Goal: Task Accomplishment & Management: Use online tool/utility

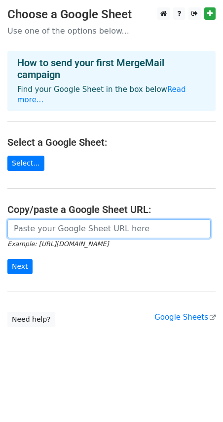
click at [107, 226] on input "url" at bounding box center [109, 228] width 204 height 19
paste input "https://docs.google.com/spreadsheets/d/1mgaHK2knBeDAnXk-0sUOo4keLL72jlgZ/edit?u…"
type input "https://docs.google.com/spreadsheets/d/1mgaHK2knBeDAnXk-0sUOo4keLL72jlgZ/edit?u…"
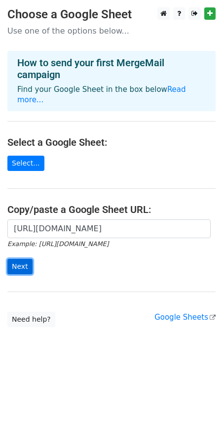
scroll to position [0, 0]
click at [23, 259] on input "Next" at bounding box center [19, 266] width 25 height 15
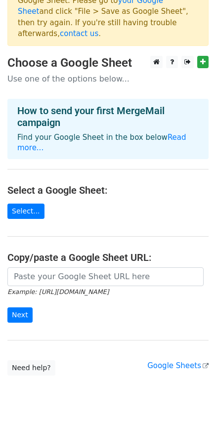
scroll to position [39, 0]
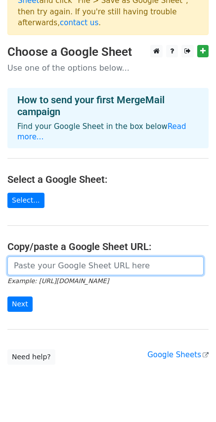
click at [59, 257] on input "url" at bounding box center [105, 266] width 196 height 19
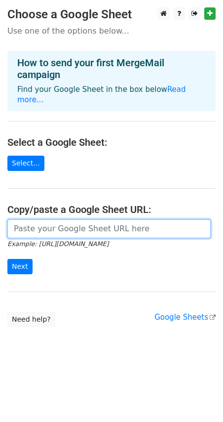
click at [45, 222] on input "url" at bounding box center [109, 228] width 204 height 19
paste input "https://docs.google.com/spreadsheets/d/1t1p_xNlwHFRsPO4sUfo1v7oFm0iQKQkyTqVXaBC…"
type input "https://docs.google.com/spreadsheets/d/1t1p_xNlwHFRsPO4sUfo1v7oFm0iQKQkyTqVXaBC…"
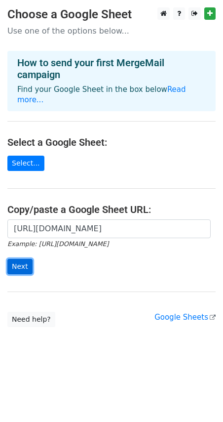
click at [22, 259] on input "Next" at bounding box center [19, 266] width 25 height 15
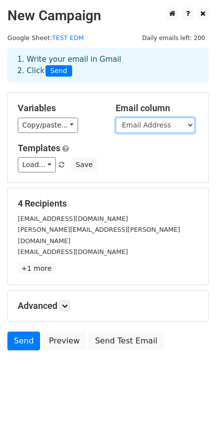
click at [144, 124] on select "Email Address FirstName SpeakingDate SessionTime RoomLocation ArrivalTime Sessi…" at bounding box center [155, 125] width 79 height 15
click at [116, 118] on select "Email Address FirstName SpeakingDate SessionTime RoomLocation ArrivalTime Sessi…" at bounding box center [155, 125] width 79 height 15
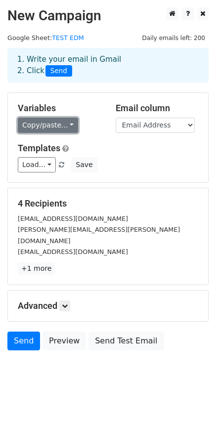
click at [55, 124] on link "Copy/paste..." at bounding box center [48, 125] width 60 height 15
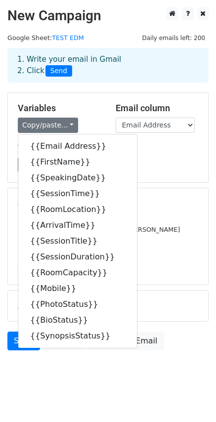
click at [164, 362] on body "New Campaign Daily emails left: 200 Google Sheet: TEST EDM 1. Write your email …" at bounding box center [108, 200] width 216 height 387
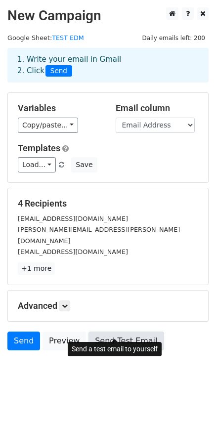
click at [105, 332] on link "Send Test Email" at bounding box center [125, 341] width 75 height 19
click at [116, 332] on link "Send Test Email" at bounding box center [125, 341] width 75 height 19
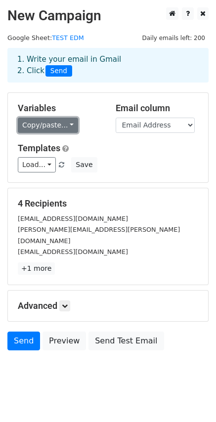
click at [45, 132] on link "Copy/paste..." at bounding box center [48, 125] width 60 height 15
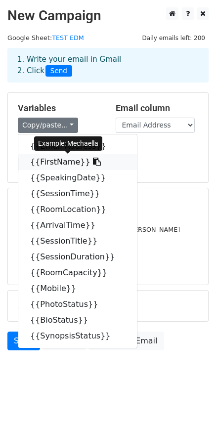
click at [93, 164] on icon at bounding box center [97, 162] width 8 height 8
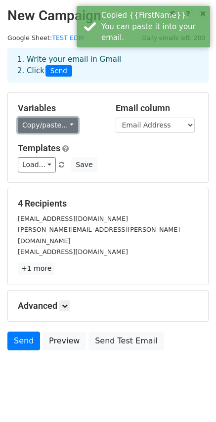
click at [47, 130] on link "Copy/paste..." at bounding box center [48, 125] width 60 height 15
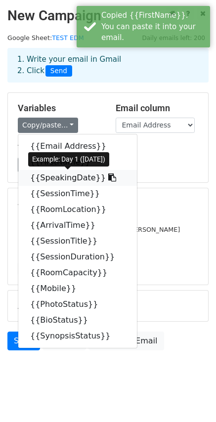
click at [108, 177] on icon at bounding box center [112, 177] width 8 height 8
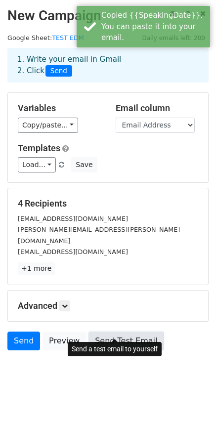
click at [134, 333] on link "Send Test Email" at bounding box center [125, 341] width 75 height 19
